Goal: Transaction & Acquisition: Purchase product/service

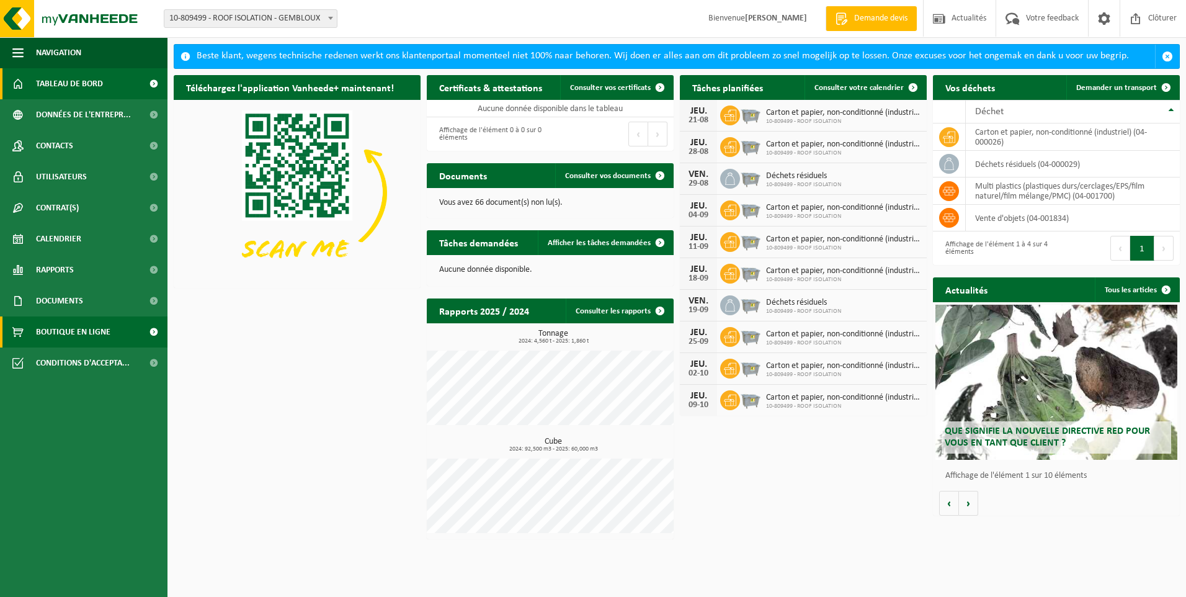
click at [72, 334] on span "Boutique en ligne" at bounding box center [73, 331] width 74 height 31
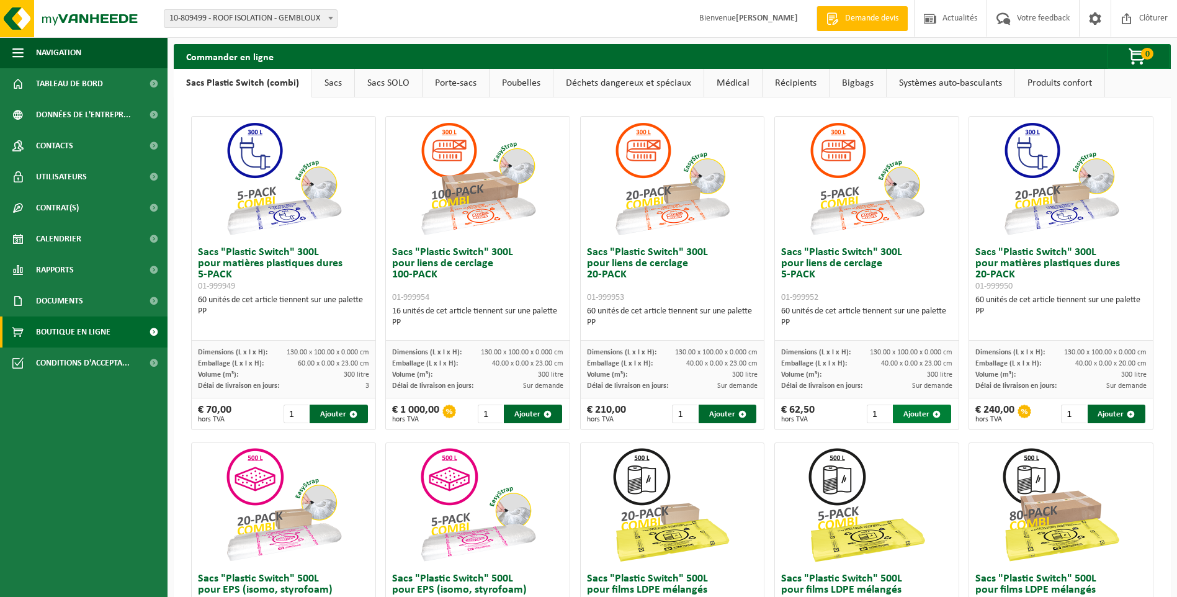
click at [899, 413] on button "Ajouter" at bounding box center [922, 414] width 58 height 19
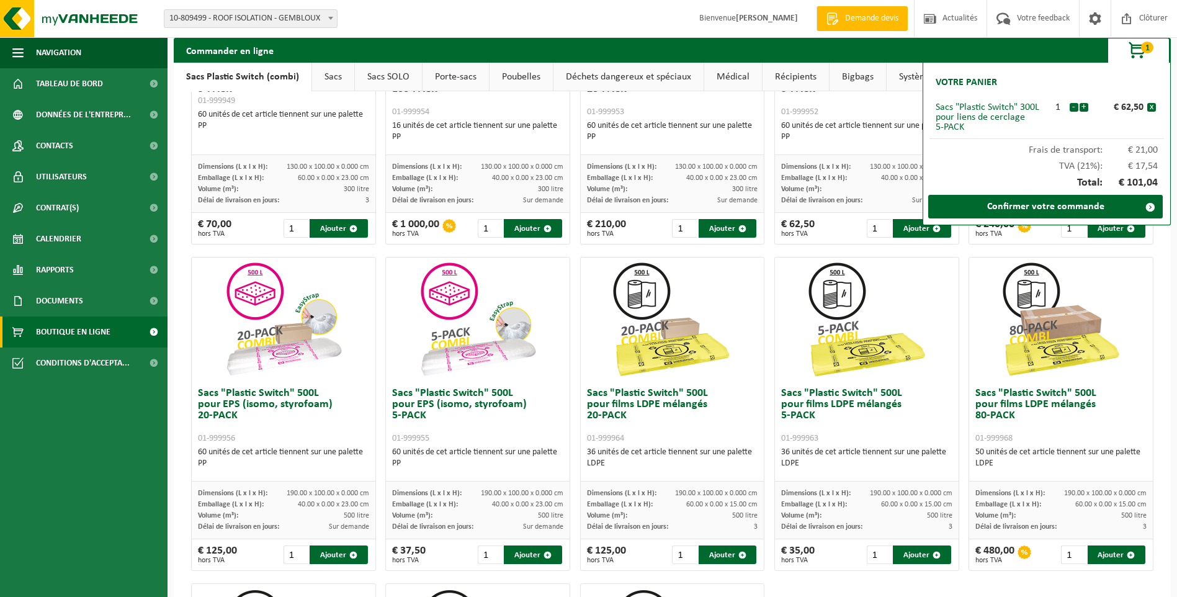
scroll to position [186, 0]
click at [703, 553] on button "Ajouter" at bounding box center [728, 554] width 58 height 19
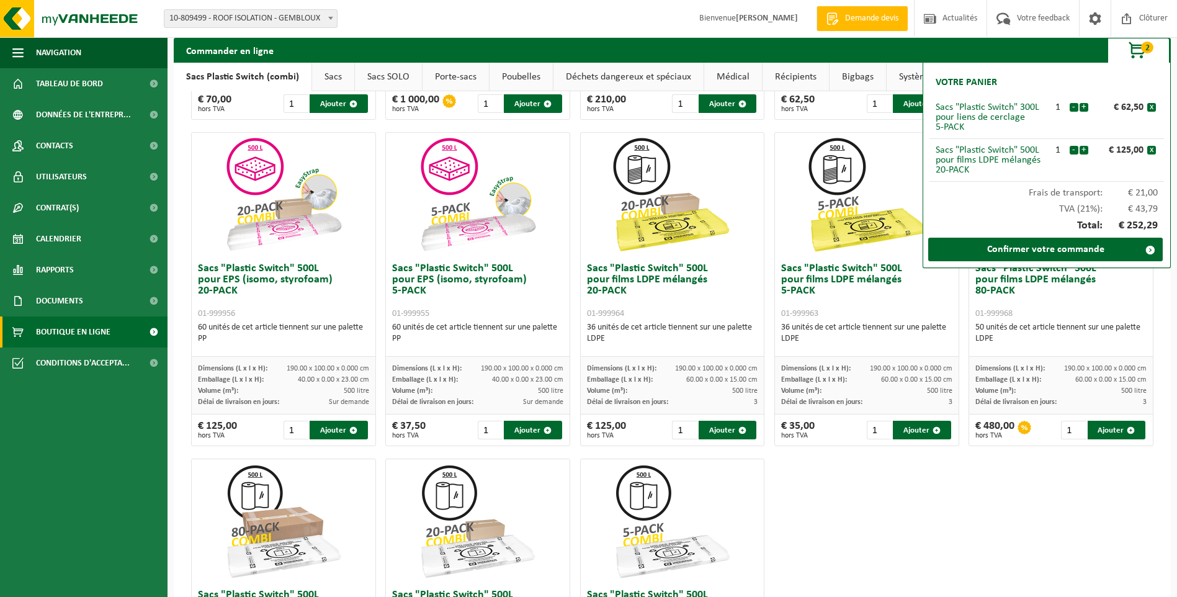
scroll to position [0, 0]
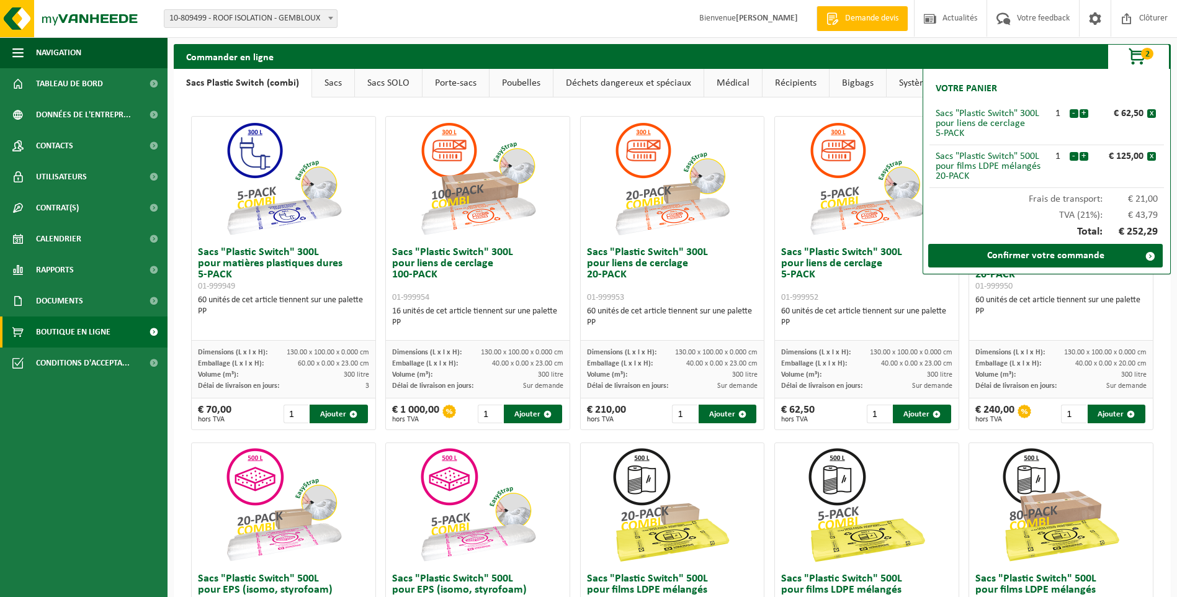
click at [239, 75] on link "Sacs Plastic Switch (combi)" at bounding box center [243, 83] width 138 height 29
click at [238, 81] on link "Sacs Plastic Switch (combi)" at bounding box center [243, 83] width 138 height 29
click at [321, 84] on link "Sacs" at bounding box center [333, 83] width 42 height 29
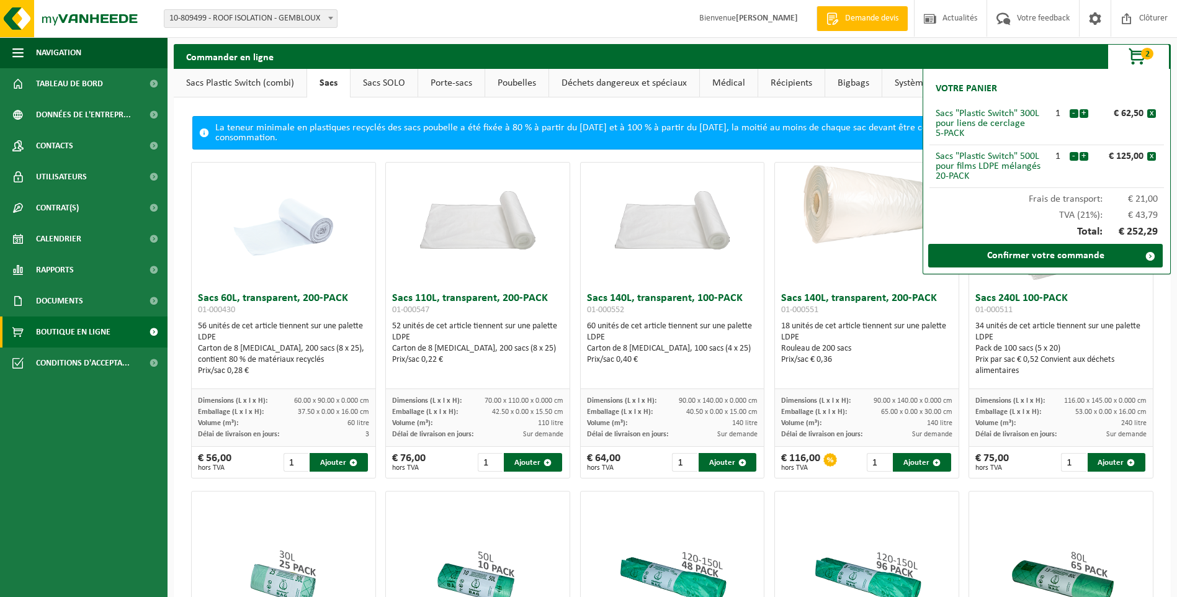
click at [241, 86] on link "Sacs Plastic Switch (combi)" at bounding box center [240, 83] width 133 height 29
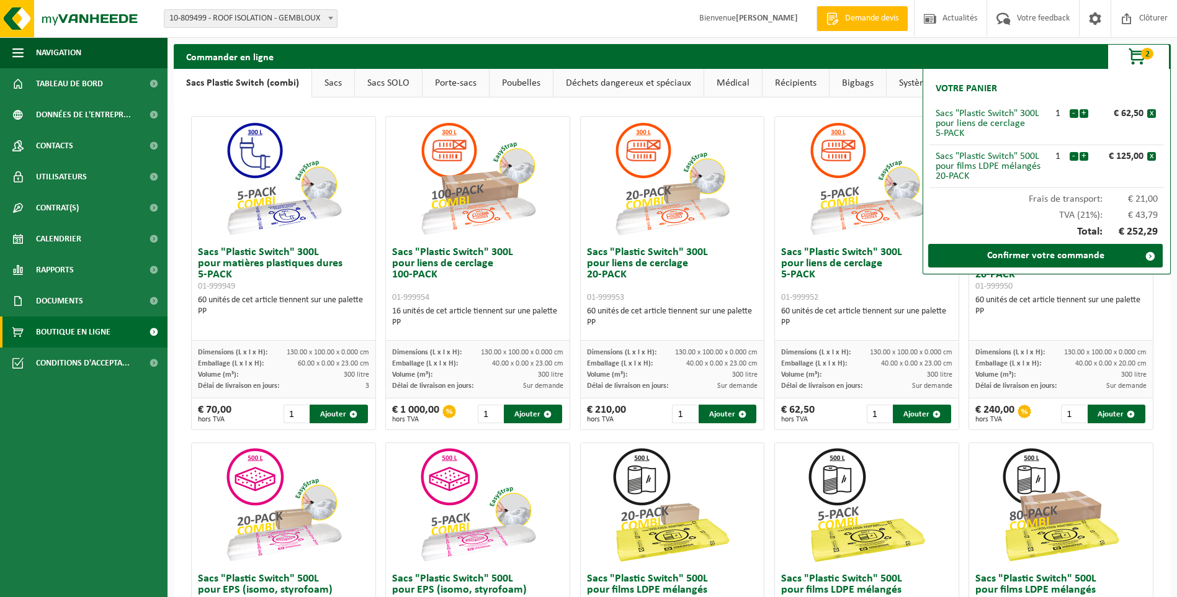
click at [1143, 53] on span "2" at bounding box center [1147, 54] width 12 height 12
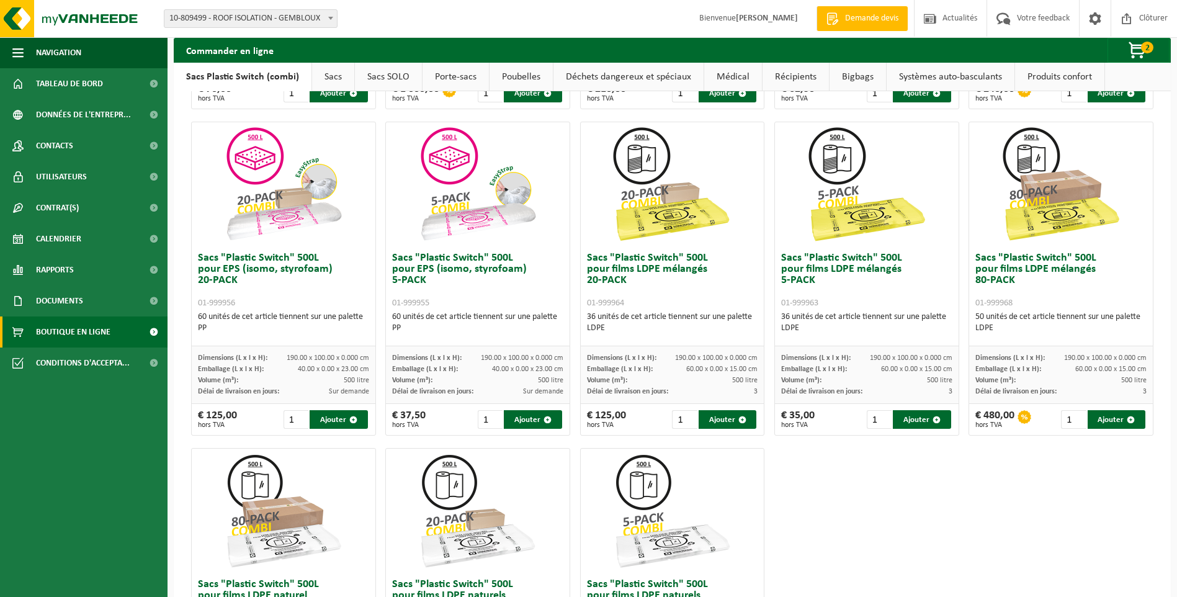
scroll to position [186, 0]
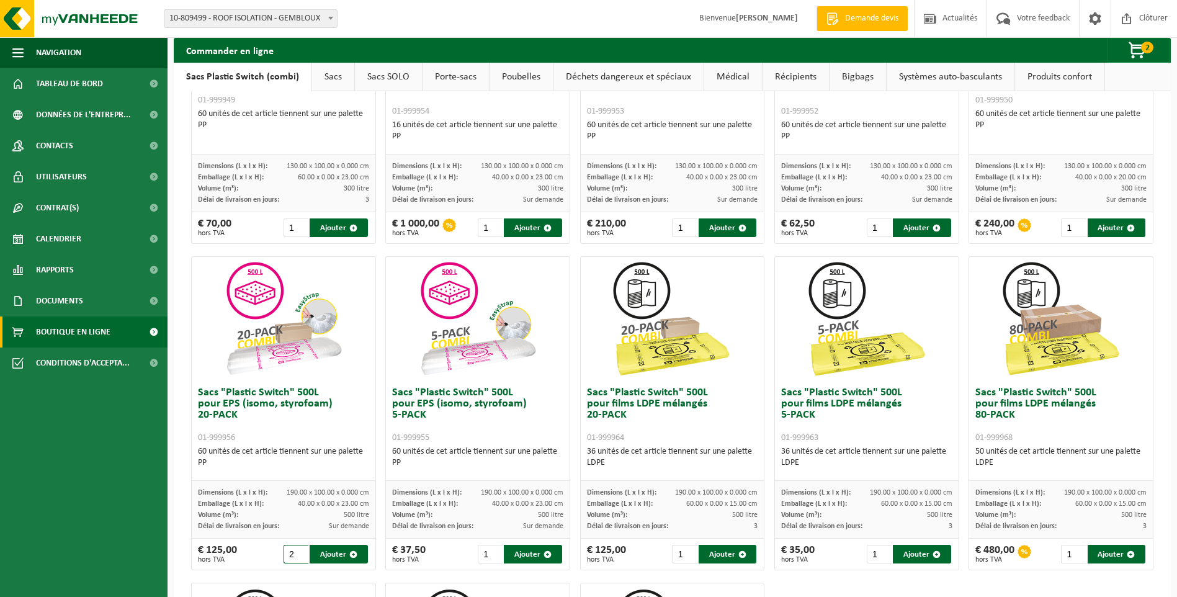
click at [298, 553] on input "2" at bounding box center [296, 554] width 25 height 19
type input "1"
click at [298, 556] on input "1" at bounding box center [296, 554] width 25 height 19
click at [326, 555] on button "Ajouter" at bounding box center [339, 554] width 58 height 19
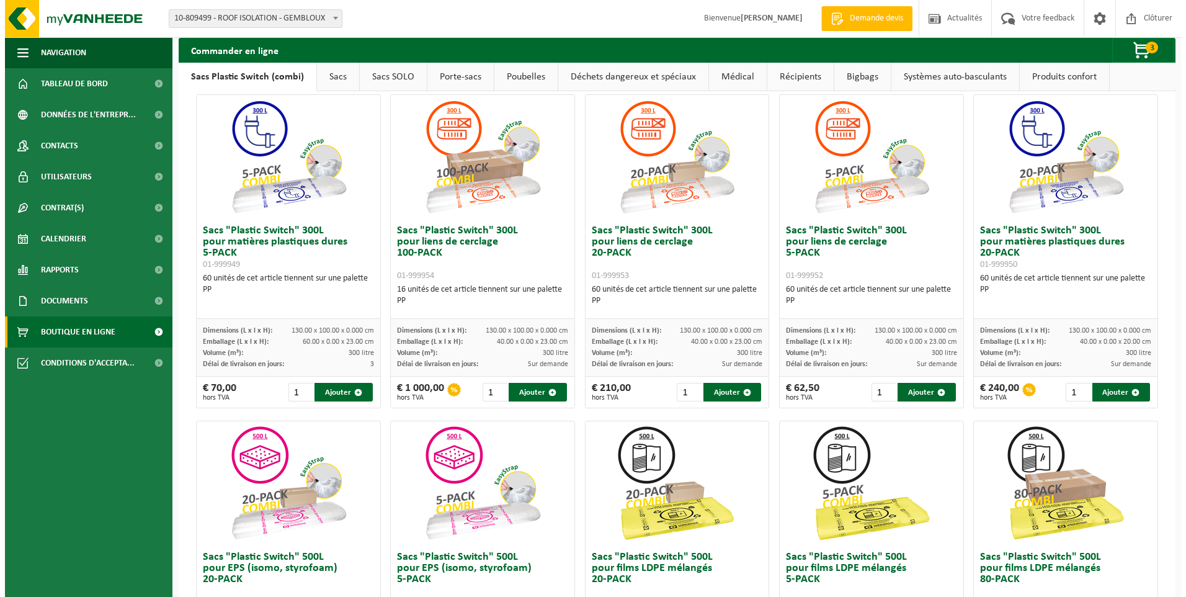
scroll to position [0, 0]
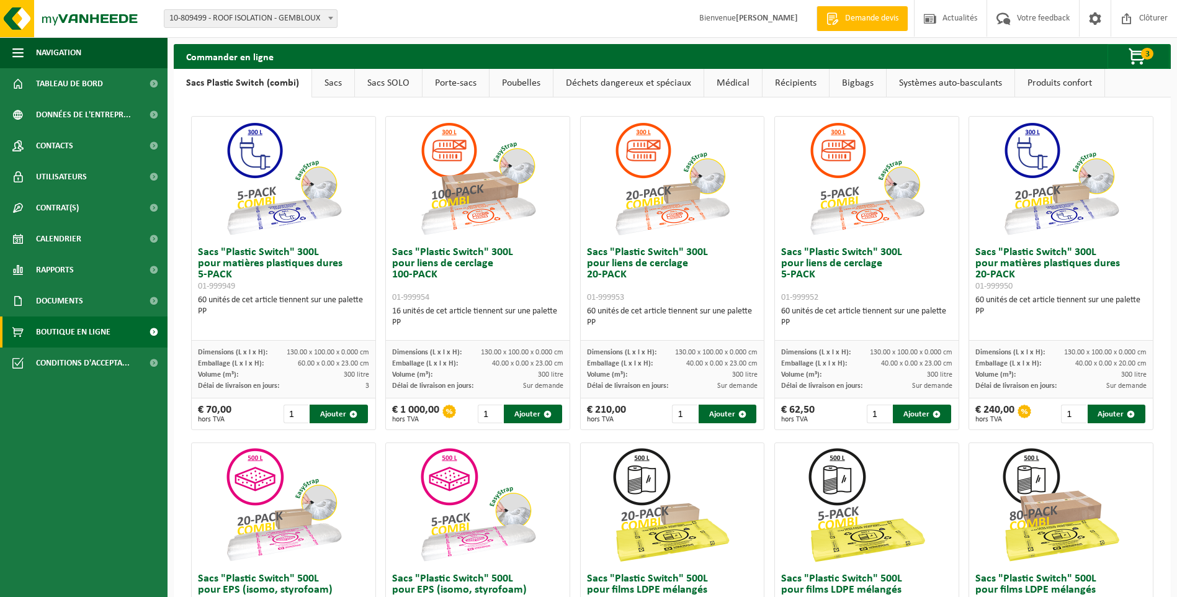
click at [837, 83] on link "Bigbags" at bounding box center [857, 83] width 56 height 29
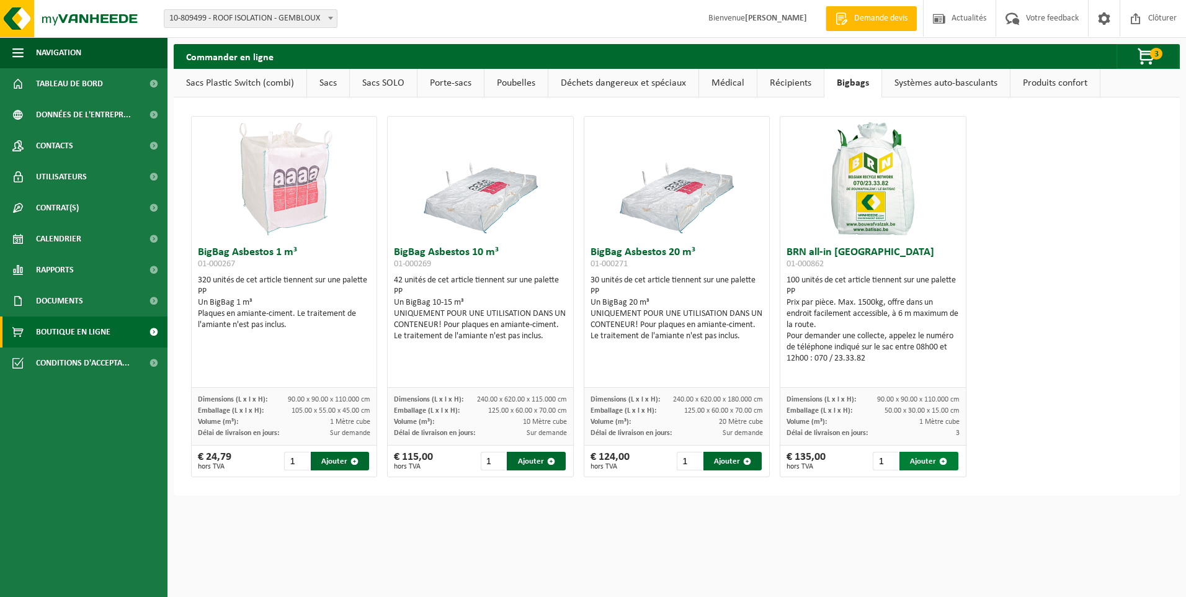
click at [906, 464] on button "Ajouter" at bounding box center [929, 461] width 58 height 19
click at [1143, 58] on span "button" at bounding box center [1147, 57] width 62 height 25
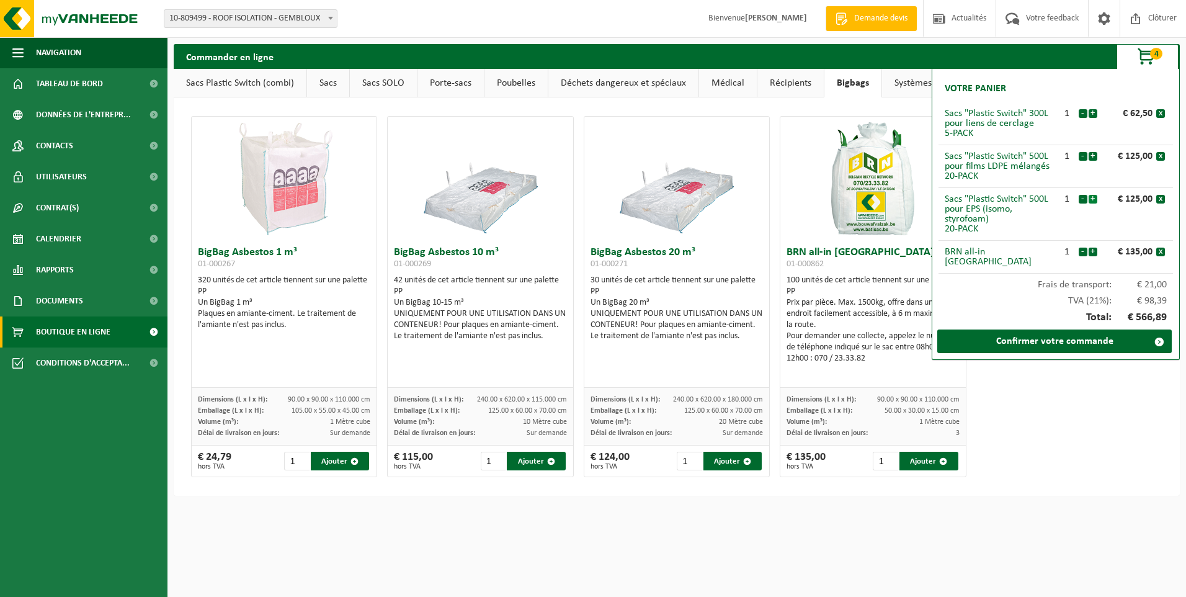
click at [1093, 199] on button "+" at bounding box center [1093, 199] width 9 height 9
click at [1053, 329] on link "Confirmer votre commande" at bounding box center [1054, 341] width 235 height 24
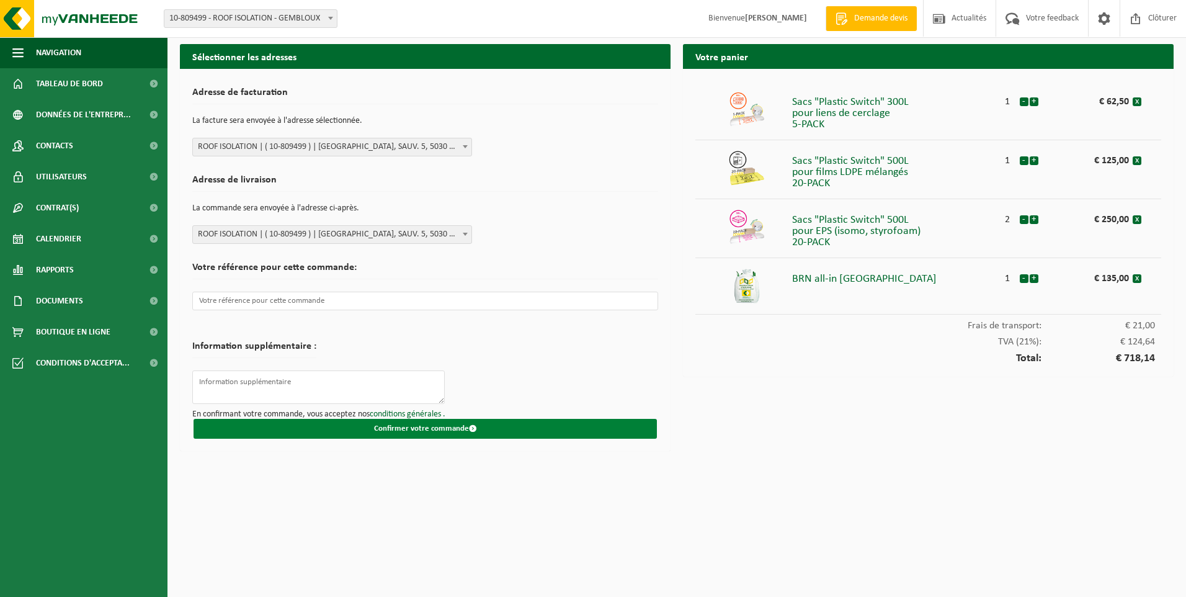
click at [473, 435] on button "Confirmer votre commande" at bounding box center [425, 429] width 463 height 20
